Goal: Information Seeking & Learning: Compare options

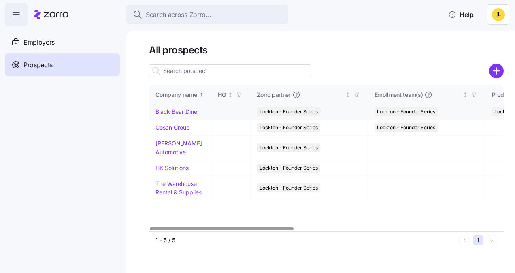
click at [191, 111] on link "Black Bear Diner" at bounding box center [177, 111] width 44 height 7
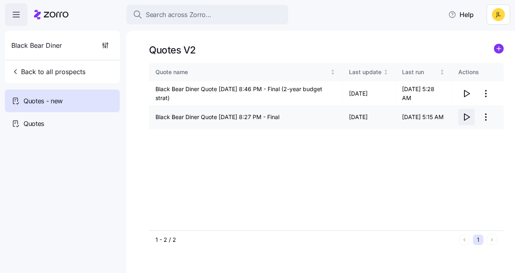
click at [464, 117] on icon "button" at bounding box center [466, 117] width 5 height 6
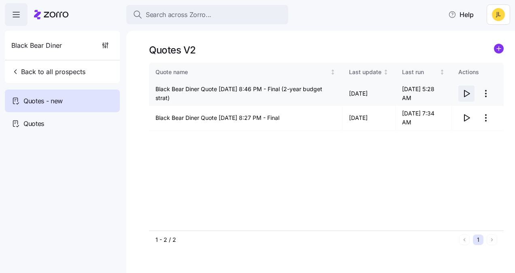
click at [464, 90] on icon "button" at bounding box center [466, 93] width 5 height 6
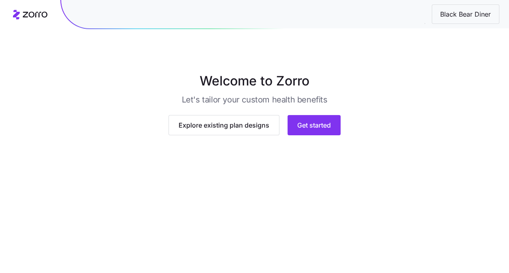
scroll to position [77, 0]
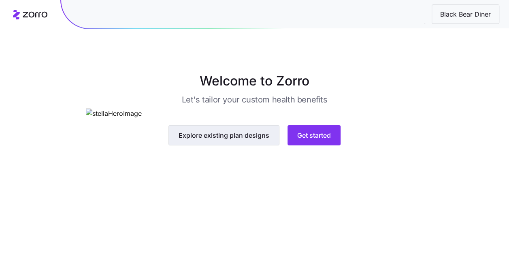
click at [249, 140] on span "Explore existing plan designs" at bounding box center [224, 135] width 91 height 10
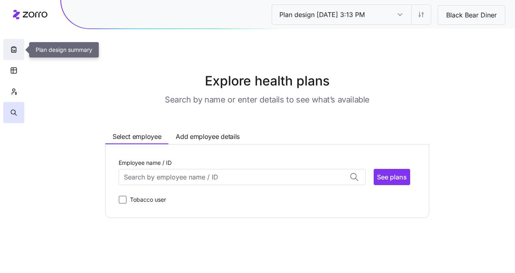
click at [21, 49] on button "button" at bounding box center [13, 49] width 21 height 21
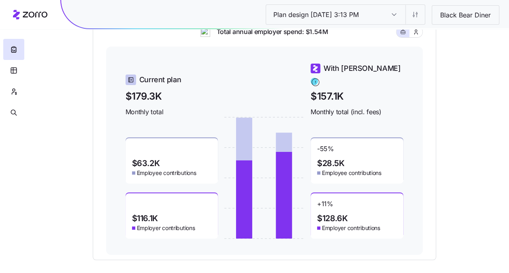
scroll to position [100, 0]
click at [50, 69] on div "Plan design 10/08/2025 3:13 PM Plan design 10/08/2025 3:13 PM Black Bear Diner …" at bounding box center [254, 122] width 509 height 444
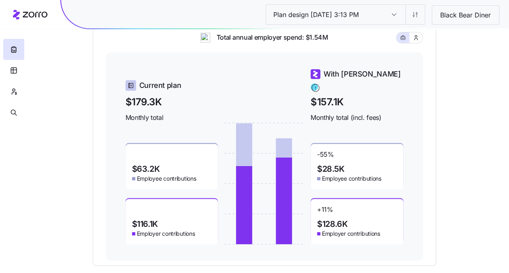
scroll to position [95, 0]
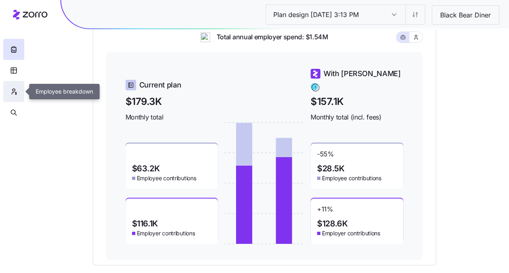
click at [18, 94] on button "button" at bounding box center [13, 91] width 21 height 21
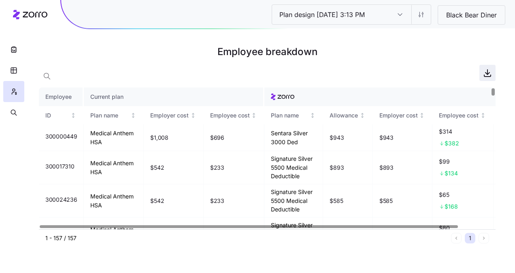
click at [483, 73] on icon "button" at bounding box center [488, 73] width 10 height 10
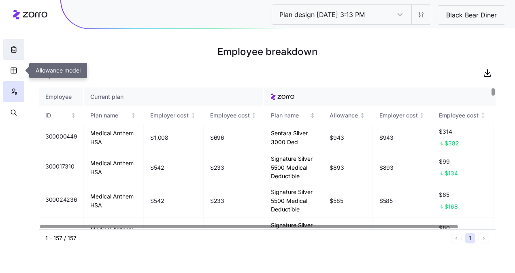
click at [16, 51] on icon "button" at bounding box center [13, 49] width 4 height 5
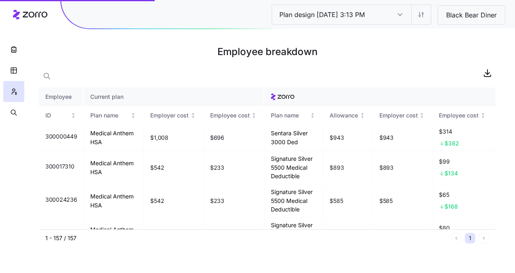
drag, startPoint x: 20, startPoint y: 50, endPoint x: 149, endPoint y: 60, distance: 129.1
click at [149, 60] on div "Plan design 10/08/2025 3:13 PM Plan design 10/08/2025 3:13 PM Black Bear Diner …" at bounding box center [257, 136] width 515 height 273
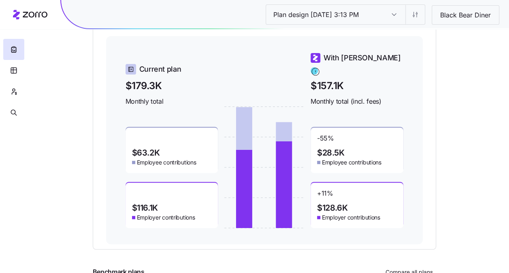
scroll to position [111, 0]
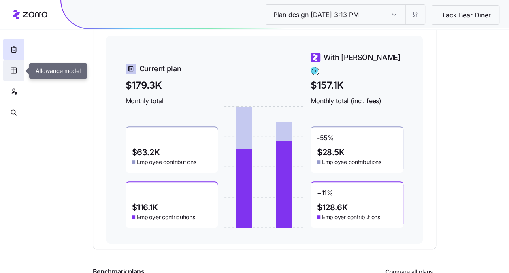
click at [16, 68] on icon "button" at bounding box center [14, 71] width 6 height 6
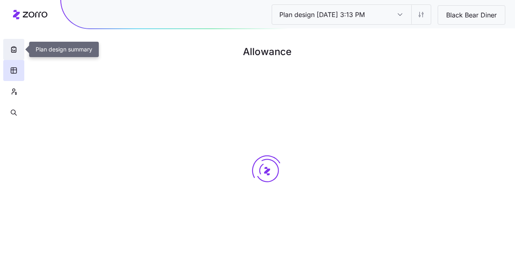
click at [14, 55] on button "button" at bounding box center [13, 49] width 21 height 21
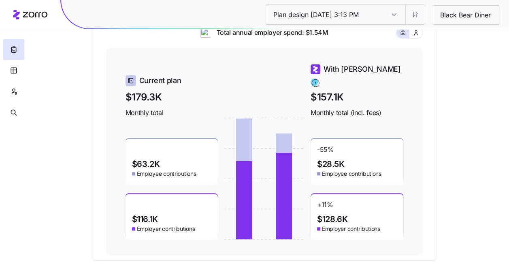
scroll to position [100, 0]
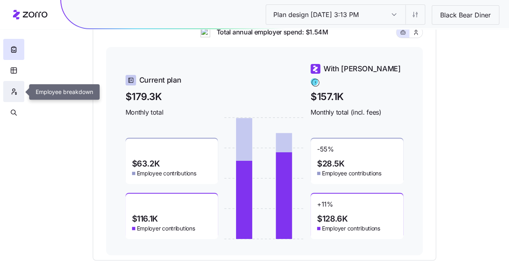
click at [17, 95] on icon "button" at bounding box center [13, 91] width 7 height 8
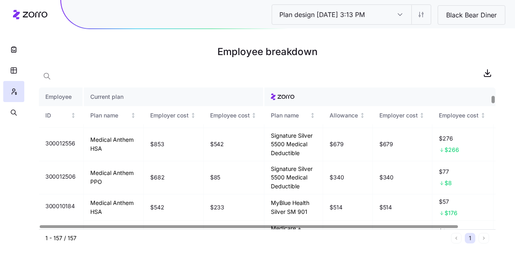
scroll to position [317, 0]
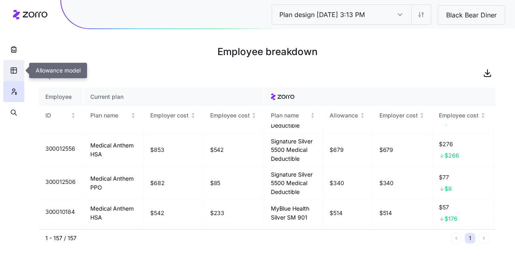
click at [12, 70] on icon "button" at bounding box center [13, 70] width 7 height 8
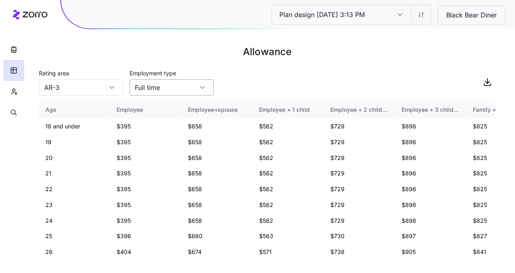
click at [203, 88] on div "Full time" at bounding box center [172, 87] width 84 height 16
click at [242, 77] on div "Rating area AR-3 Employment type Full time" at bounding box center [267, 82] width 457 height 28
click at [114, 85] on div "AR-3" at bounding box center [81, 87] width 84 height 16
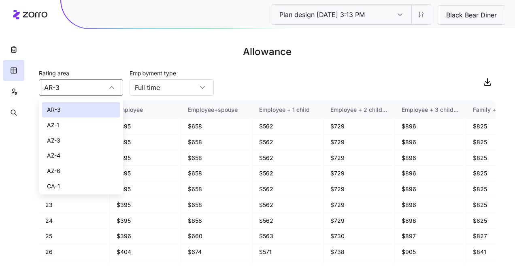
click at [80, 187] on div "CA-1" at bounding box center [81, 186] width 78 height 15
type input "CA-1"
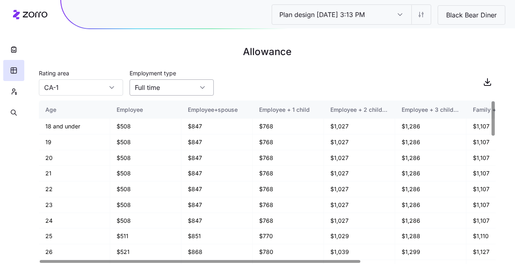
click at [203, 89] on div "Full time" at bounding box center [172, 87] width 84 height 16
click at [177, 112] on div "Full time" at bounding box center [172, 109] width 78 height 15
click at [202, 87] on input "Full time" at bounding box center [172, 87] width 84 height 16
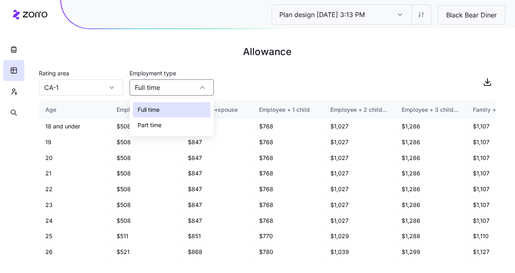
click at [169, 124] on div "Part time" at bounding box center [172, 124] width 78 height 15
type input "Part time"
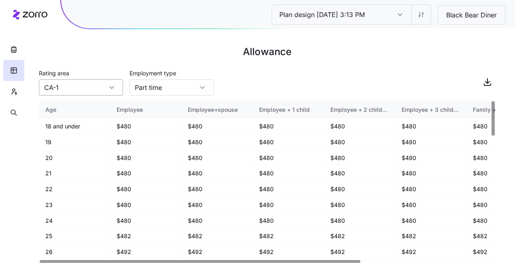
click at [105, 89] on input "CA-1" at bounding box center [81, 87] width 84 height 16
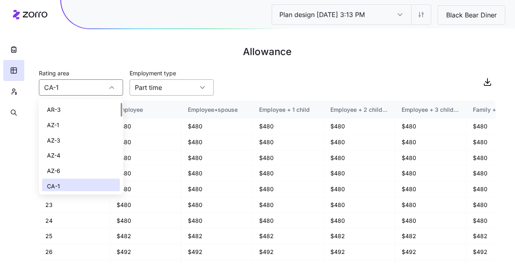
click at [189, 82] on input "Part time" at bounding box center [172, 87] width 84 height 16
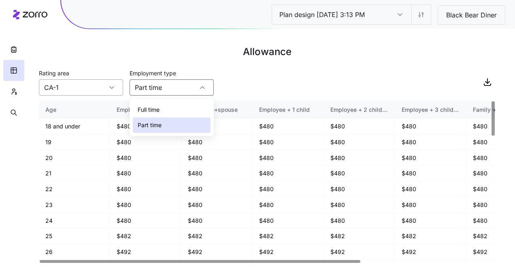
click at [78, 92] on input "CA-1" at bounding box center [81, 87] width 84 height 16
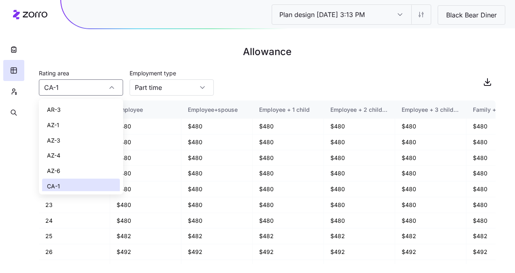
click at [253, 80] on div "Rating area CA-1 Employment type Part time" at bounding box center [267, 82] width 457 height 28
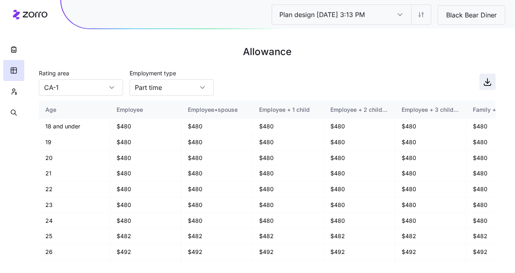
click at [483, 81] on icon "button" at bounding box center [488, 82] width 10 height 10
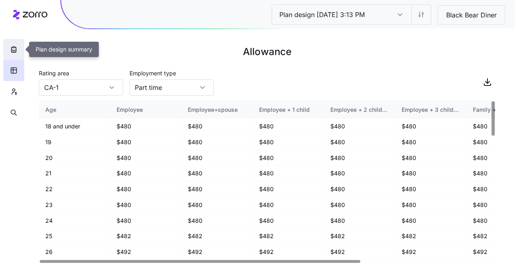
click at [17, 49] on icon "button" at bounding box center [14, 49] width 8 height 8
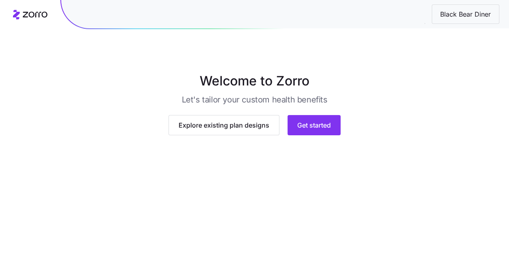
scroll to position [48, 0]
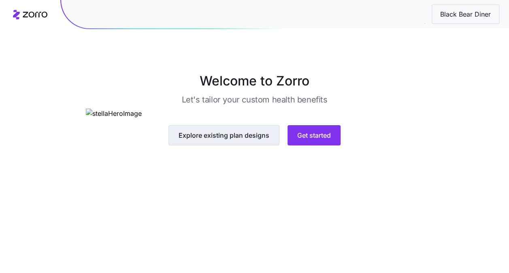
click at [237, 140] on span "Explore existing plan designs" at bounding box center [224, 135] width 91 height 10
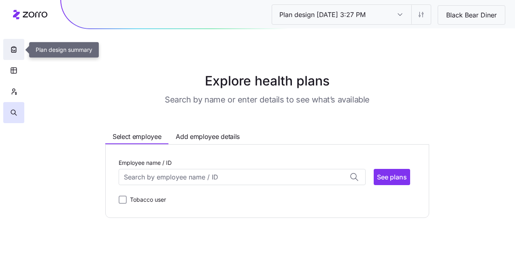
click at [13, 43] on button "button" at bounding box center [13, 49] width 21 height 21
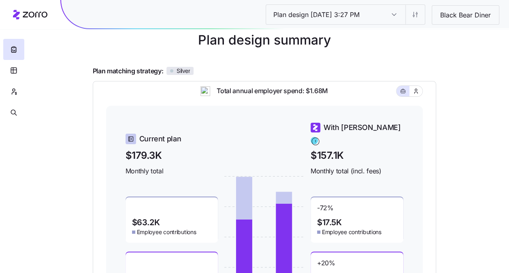
scroll to position [40, 0]
click at [28, 189] on div "Plan design 10/08/2025 3:27 PM Plan design 10/08/2025 3:27 PM Black Bear Diner …" at bounding box center [254, 182] width 509 height 444
click at [451, 66] on main "Plan design summary Plan matching strategy: Silver Total annual employer spend:…" at bounding box center [255, 182] width 402 height 444
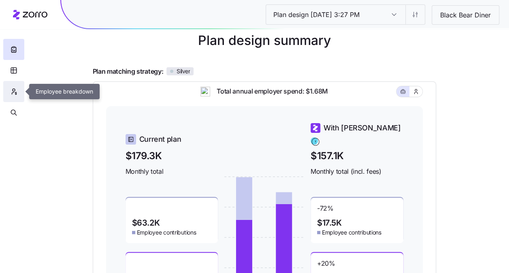
click at [17, 93] on icon "button" at bounding box center [13, 91] width 7 height 8
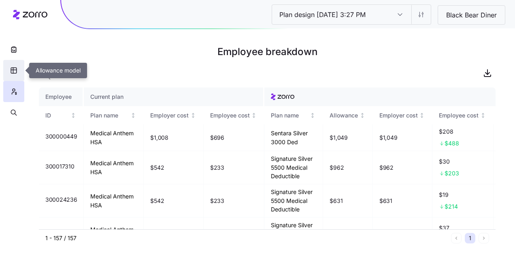
click at [18, 66] on button "button" at bounding box center [13, 70] width 21 height 21
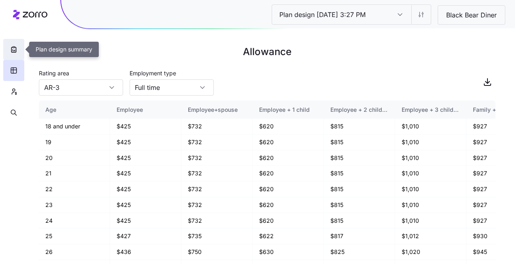
click at [10, 54] on button "button" at bounding box center [13, 49] width 21 height 21
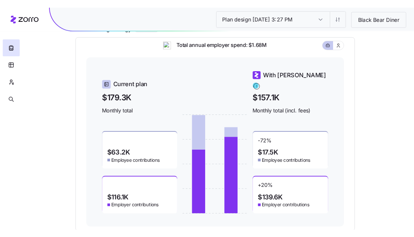
scroll to position [86, 0]
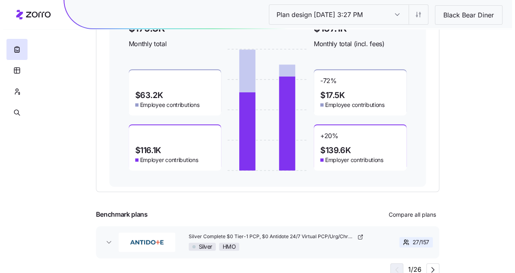
scroll to position [171, 0]
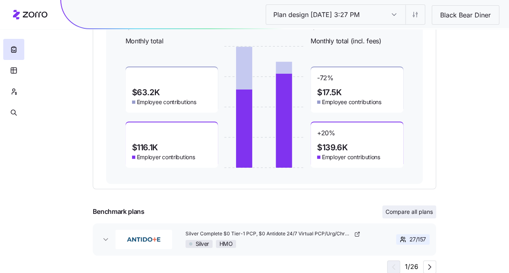
click at [397, 215] on span "Compare all plans" at bounding box center [408, 212] width 47 height 8
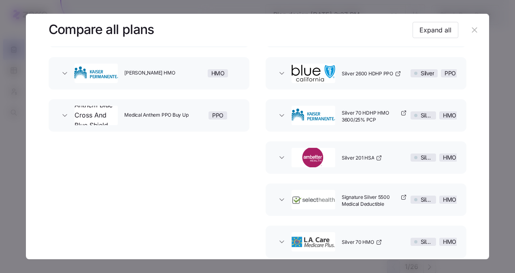
scroll to position [144, 0]
